Goal: Task Accomplishment & Management: Complete application form

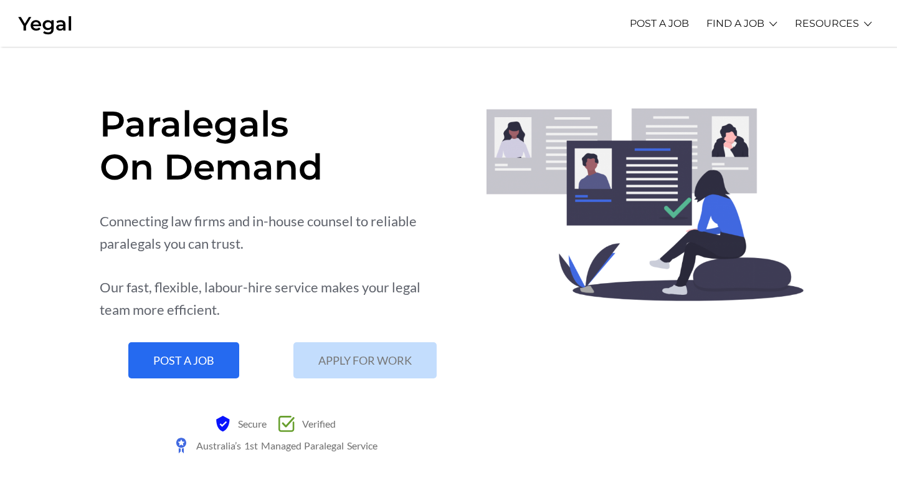
click at [378, 355] on span "APPLY FOR WORK" at bounding box center [364, 360] width 93 height 11
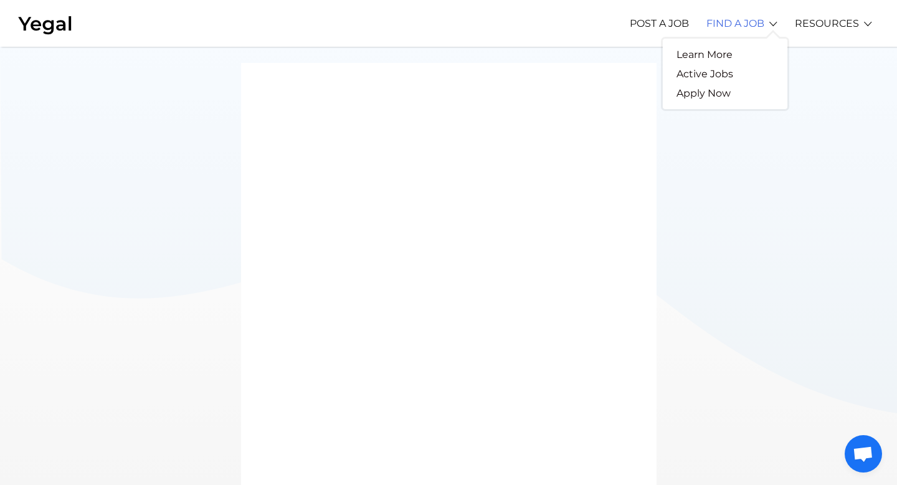
click at [736, 27] on link "FIND A JOB" at bounding box center [736, 23] width 58 height 34
click at [710, 74] on link "Active Jobs" at bounding box center [705, 73] width 84 height 19
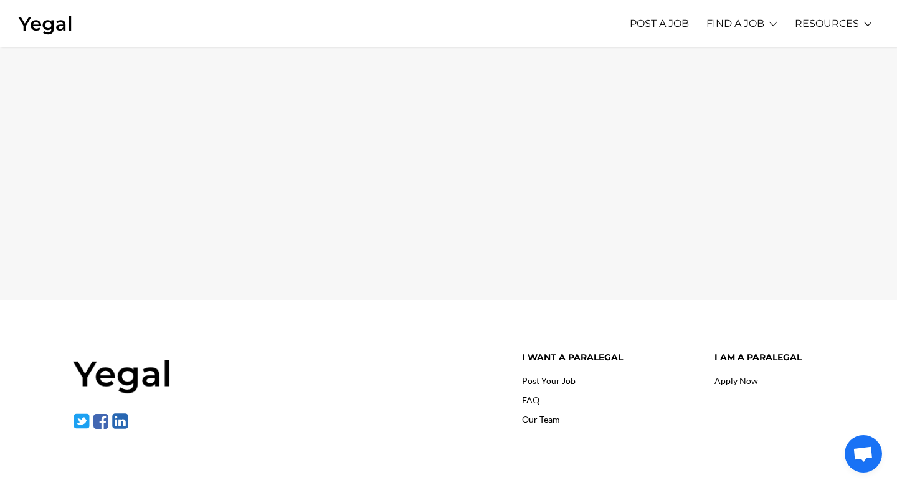
scroll to position [85, 0]
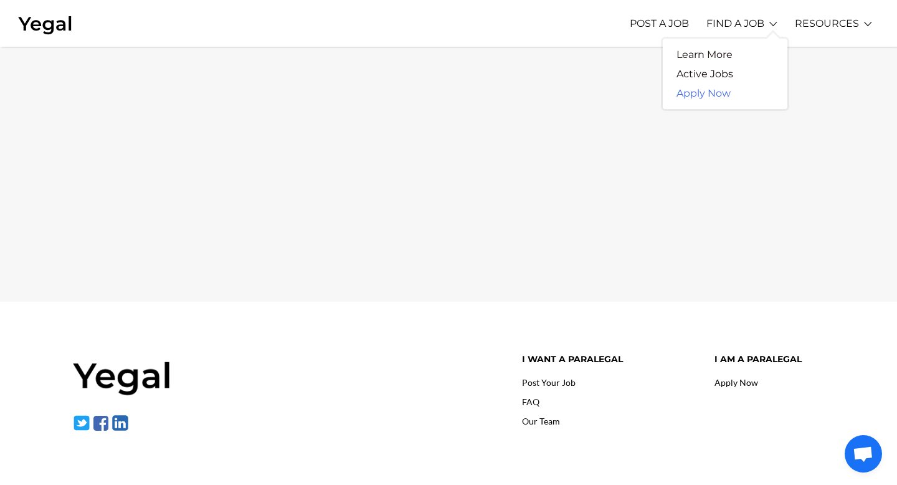
click at [714, 94] on link "Apply Now" at bounding box center [704, 92] width 82 height 19
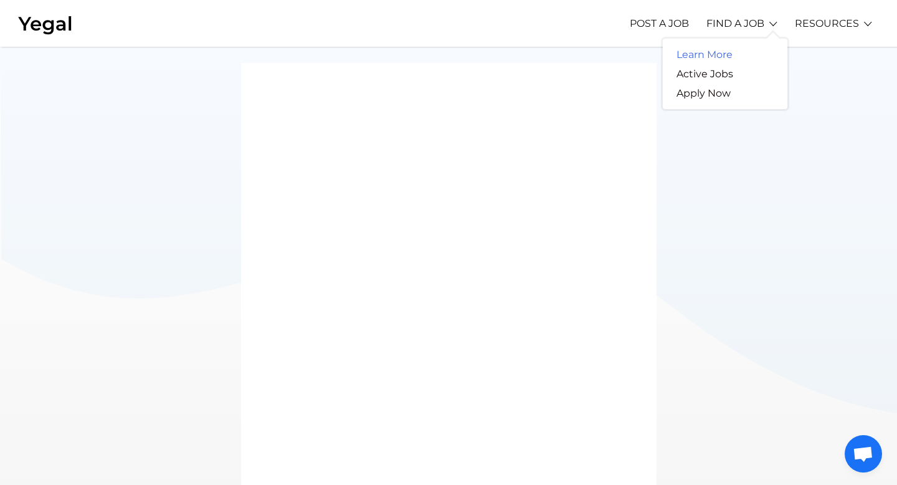
click at [720, 55] on link "Learn More" at bounding box center [704, 54] width 83 height 19
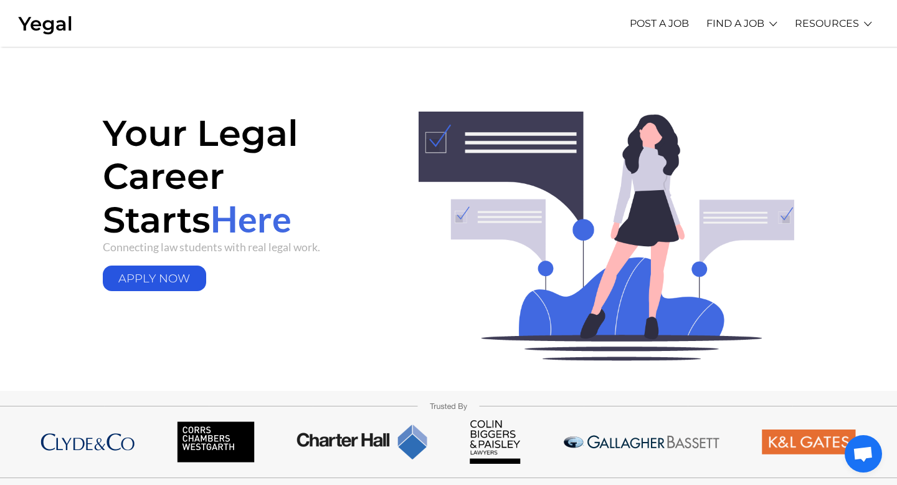
click at [163, 275] on link "APPLY NOW" at bounding box center [154, 278] width 103 height 26
